Goal: Task Accomplishment & Management: Manage account settings

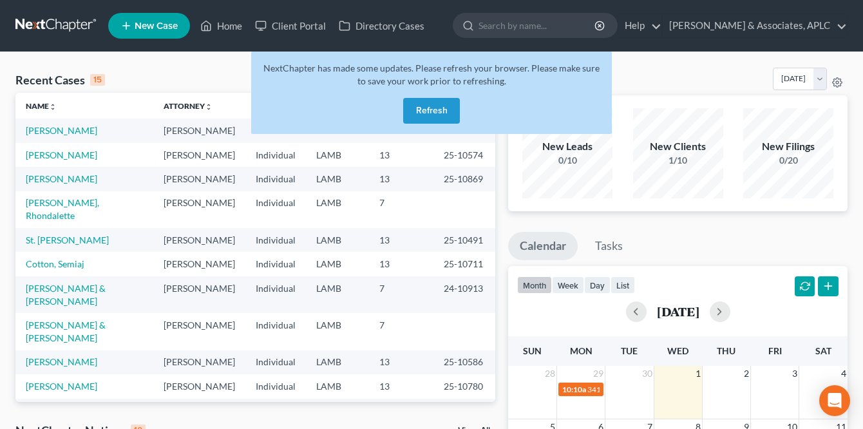
click at [422, 106] on button "Refresh" at bounding box center [431, 111] width 57 height 26
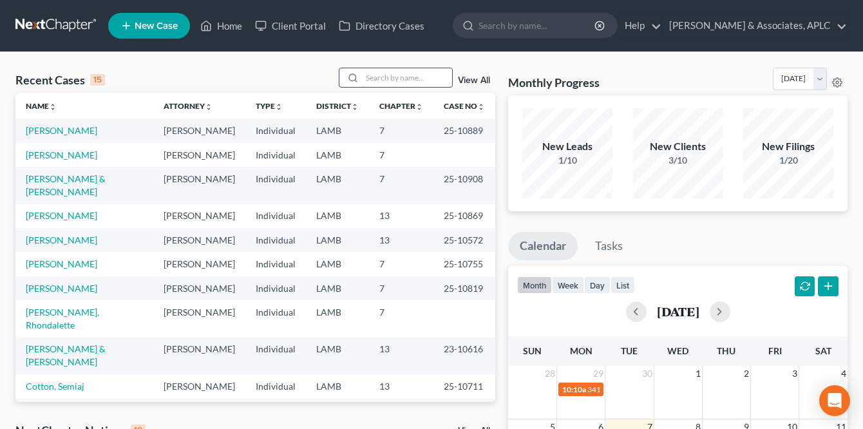
click at [373, 70] on input "search" at bounding box center [407, 77] width 90 height 19
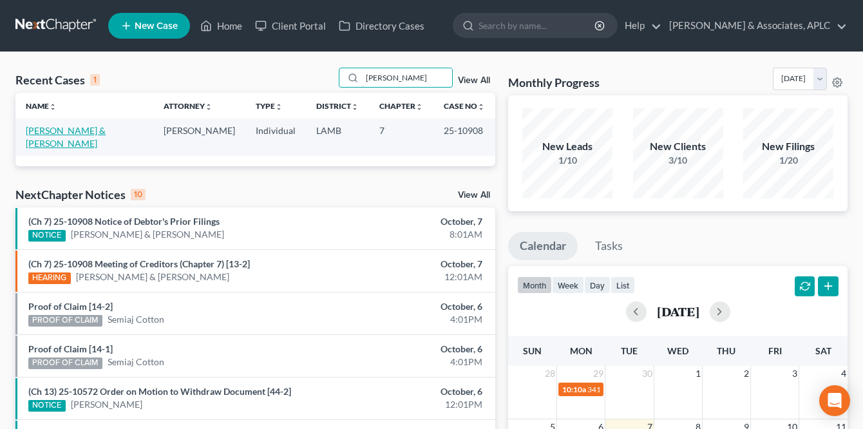
type input "kell"
click at [84, 126] on link "[PERSON_NAME] & [PERSON_NAME]" at bounding box center [66, 137] width 80 height 24
select select "8"
select select "1"
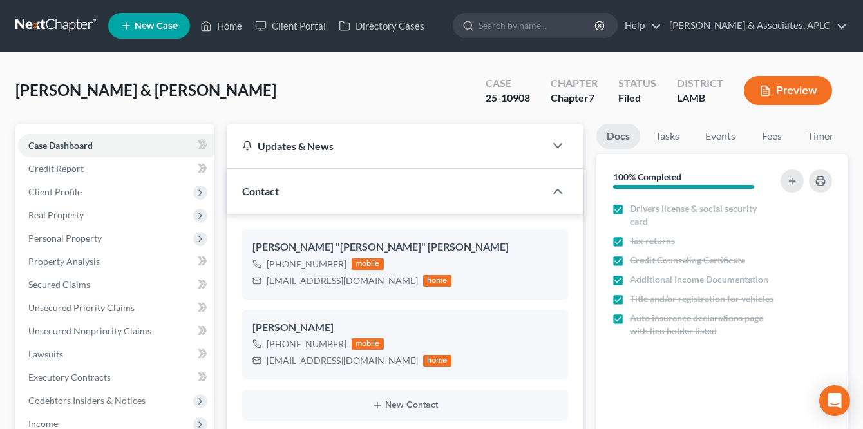
click at [43, 19] on link at bounding box center [56, 25] width 82 height 23
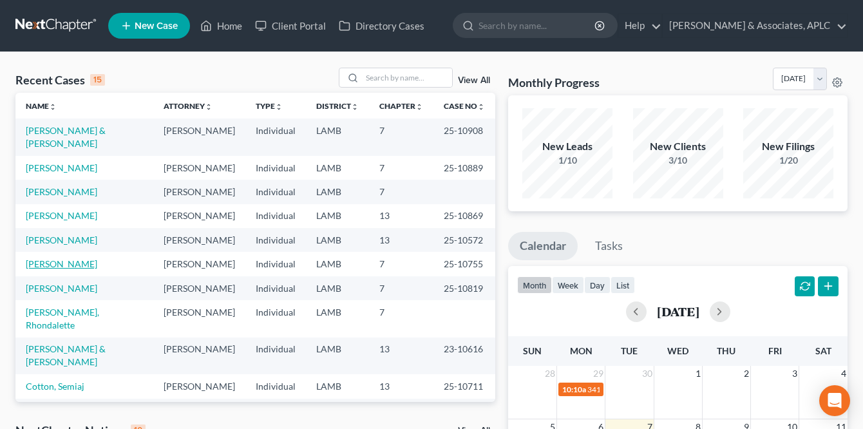
click at [61, 269] on link "DeLaune, Molly" at bounding box center [62, 263] width 72 height 11
select select "8"
select select "0"
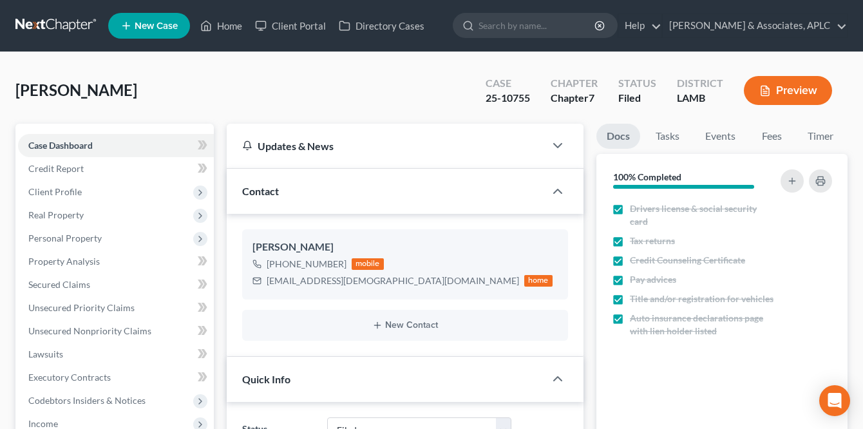
click at [64, 18] on link at bounding box center [56, 25] width 82 height 23
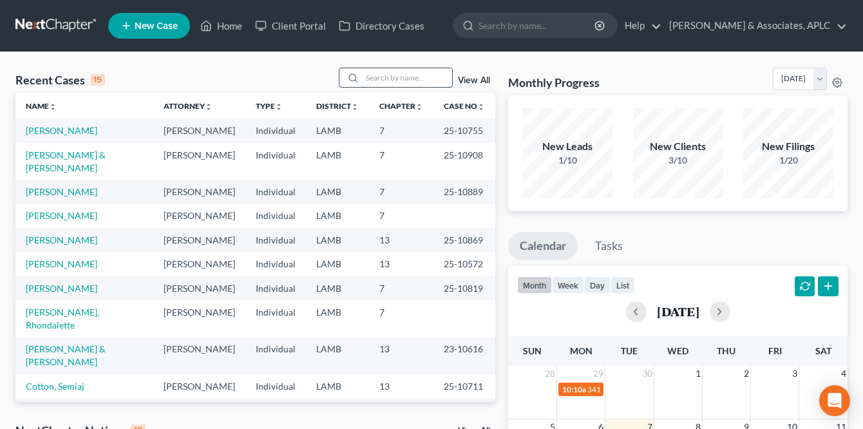
click at [365, 79] on input "search" at bounding box center [407, 77] width 90 height 19
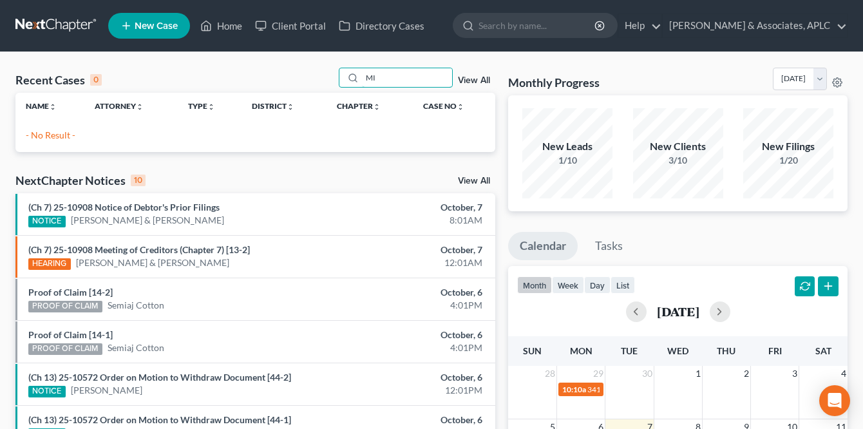
type input "M"
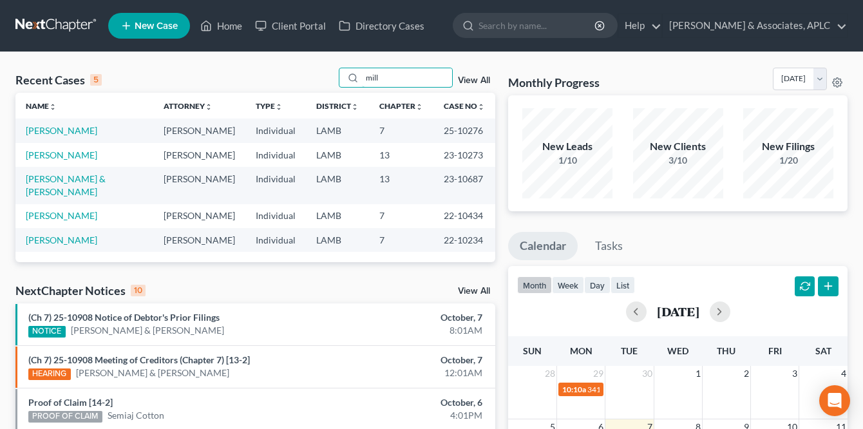
type input "mill"
